Goal: Task Accomplishment & Management: Use online tool/utility

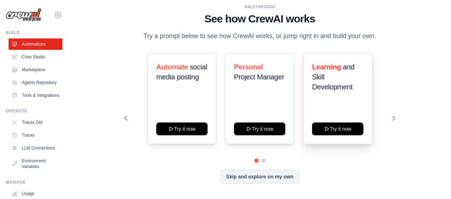
scroll to position [1, 0]
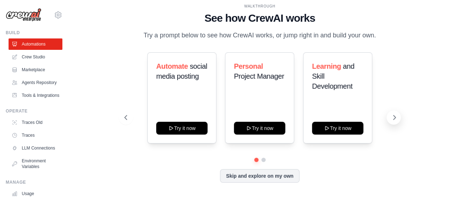
click at [394, 121] on icon at bounding box center [394, 117] width 7 height 7
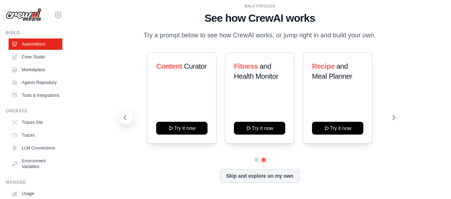
click at [123, 121] on icon at bounding box center [125, 117] width 7 height 7
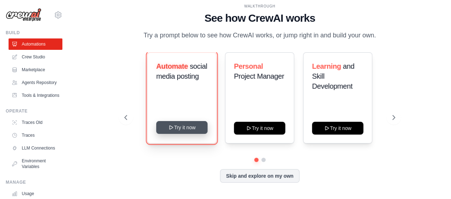
click at [182, 132] on button "Try it now" at bounding box center [181, 127] width 51 height 13
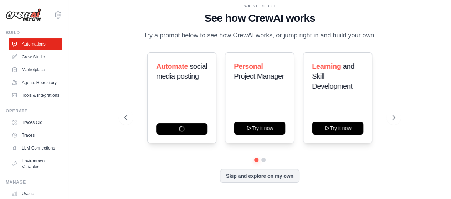
click at [136, 158] on div "Automate social media posting Personal Project Manager Try it now Learning and …" at bounding box center [259, 105] width 271 height 106
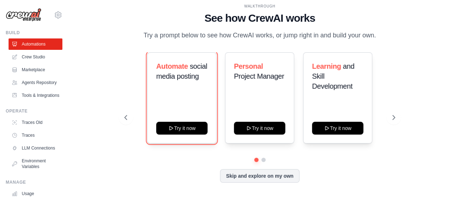
click at [182, 133] on button "Try it now" at bounding box center [181, 128] width 51 height 13
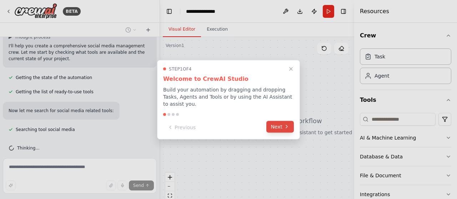
scroll to position [65, 0]
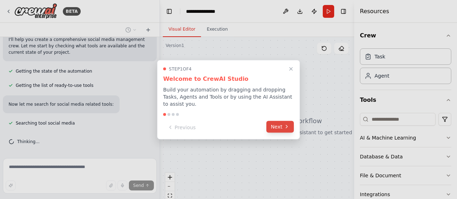
click at [279, 123] on button "Next" at bounding box center [279, 127] width 27 height 12
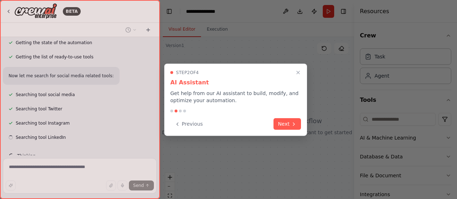
scroll to position [108, 0]
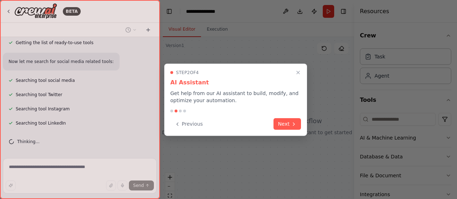
click at [279, 123] on button "Next" at bounding box center [286, 124] width 27 height 12
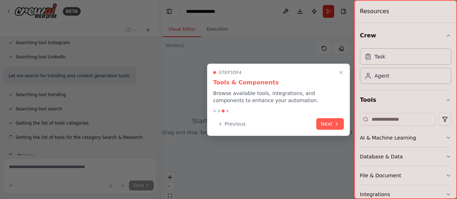
scroll to position [188, 0]
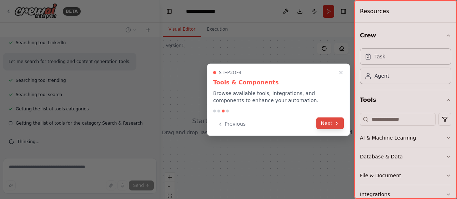
click at [331, 125] on button "Next" at bounding box center [329, 124] width 27 height 12
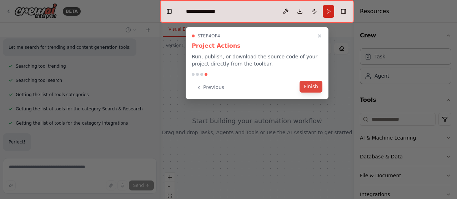
scroll to position [240, 0]
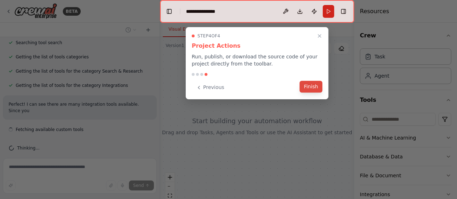
click at [310, 87] on button "Finish" at bounding box center [310, 87] width 23 height 12
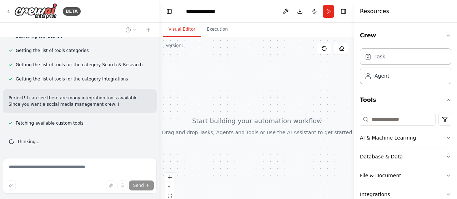
click at [310, 87] on div at bounding box center [257, 126] width 194 height 178
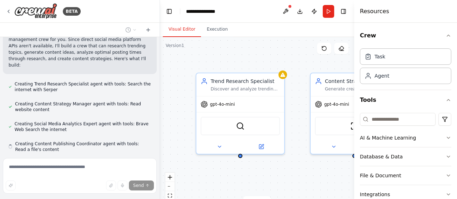
scroll to position [402, 0]
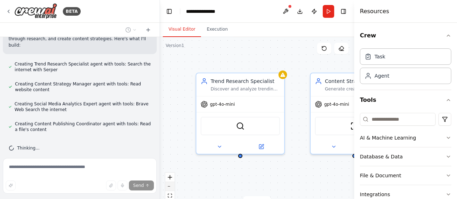
click at [170, 188] on button "zoom out" at bounding box center [169, 186] width 9 height 9
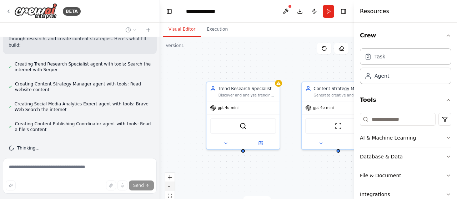
click at [170, 188] on button "zoom out" at bounding box center [169, 186] width 9 height 9
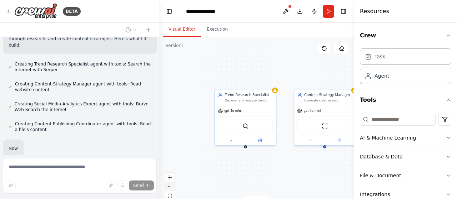
scroll to position [439, 0]
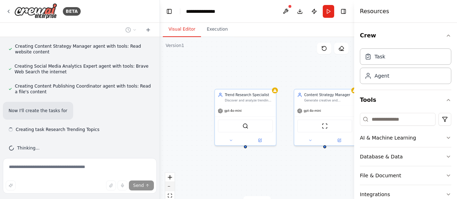
click at [170, 188] on button "zoom out" at bounding box center [169, 186] width 9 height 9
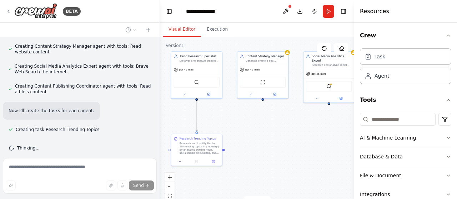
drag, startPoint x: 287, startPoint y: 168, endPoint x: 236, endPoint y: 124, distance: 67.0
click at [236, 124] on div ".deletable-edge-delete-btn { width: 20px; height: 20px; border: 0px solid #ffff…" at bounding box center [257, 126] width 194 height 178
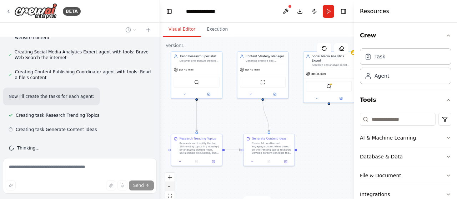
click at [170, 188] on button "zoom out" at bounding box center [169, 186] width 9 height 9
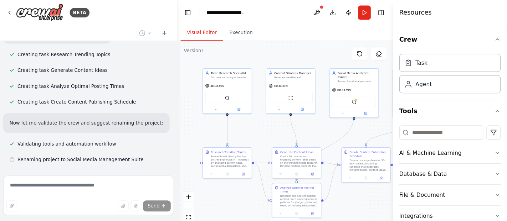
scroll to position [534, 0]
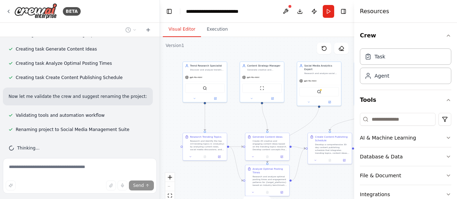
click at [169, 187] on div "React Flow controls" at bounding box center [169, 191] width 9 height 37
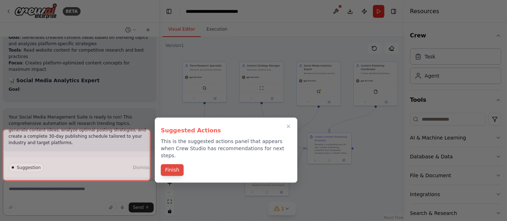
scroll to position [756, 0]
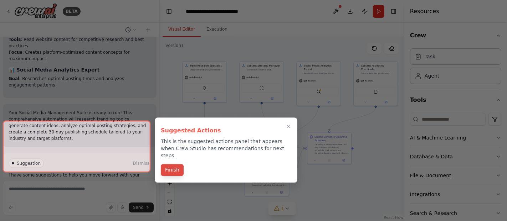
click at [174, 164] on button "Finish" at bounding box center [172, 170] width 23 height 12
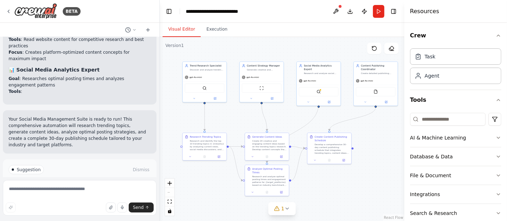
scroll to position [769, 0]
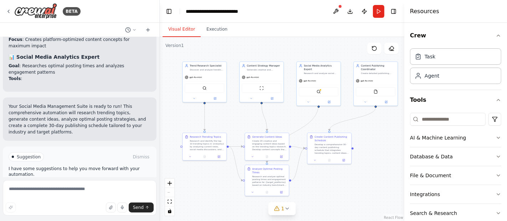
click at [174, 163] on div ".deletable-edge-delete-btn { width: 20px; height: 20px; border: 0px solid #ffff…" at bounding box center [282, 129] width 245 height 184
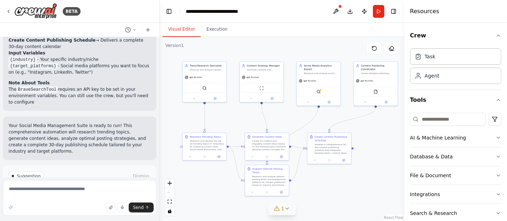
scroll to position [949, 0]
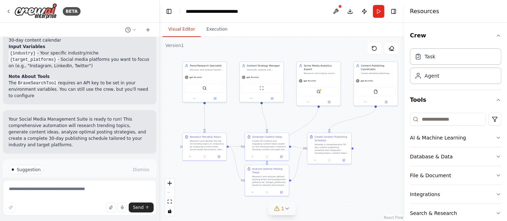
click at [287, 199] on button "1" at bounding box center [282, 209] width 27 height 13
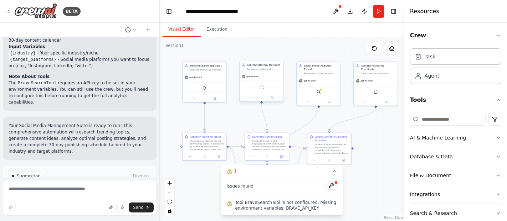
click at [260, 81] on div "ScrapeWebsiteTool" at bounding box center [262, 88] width 44 height 14
click at [294, 114] on div ".deletable-edge-delete-btn { width: 20px; height: 20px; border: 0px solid #ffff…" at bounding box center [282, 129] width 245 height 184
click at [333, 187] on button at bounding box center [332, 186] width 12 height 9
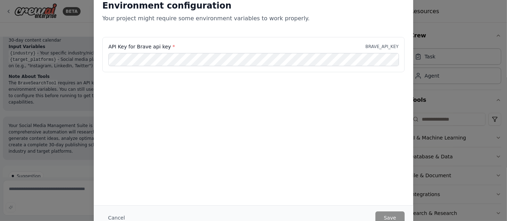
click at [440, 13] on div "Environment configuration Your project might require some environment variables…" at bounding box center [253, 110] width 507 height 221
click at [113, 199] on button "Cancel" at bounding box center [116, 218] width 28 height 13
